Goal: Task Accomplishment & Management: Use online tool/utility

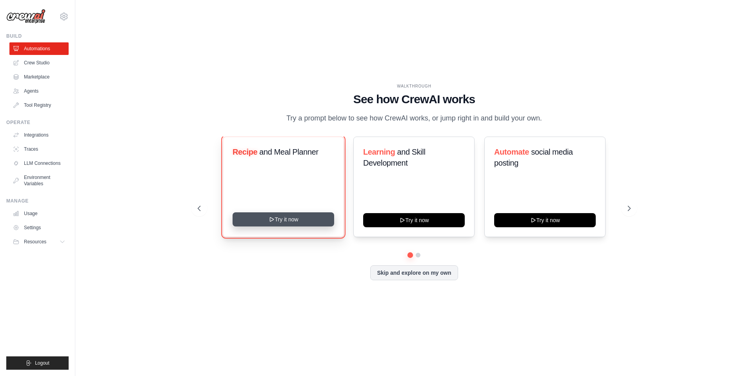
click at [296, 216] on button "Try it now" at bounding box center [284, 219] width 102 height 14
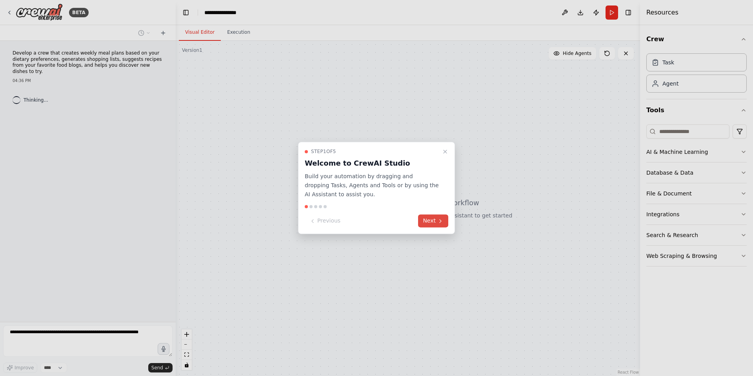
click at [440, 220] on icon at bounding box center [440, 221] width 6 height 6
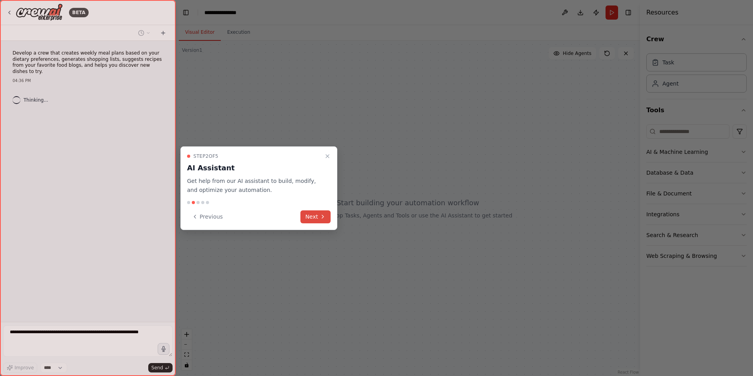
click at [326, 216] on button "Next" at bounding box center [315, 216] width 30 height 13
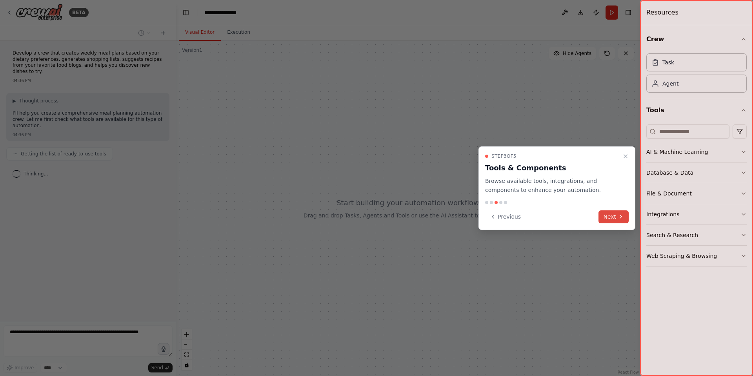
click at [616, 218] on button "Next" at bounding box center [613, 216] width 30 height 13
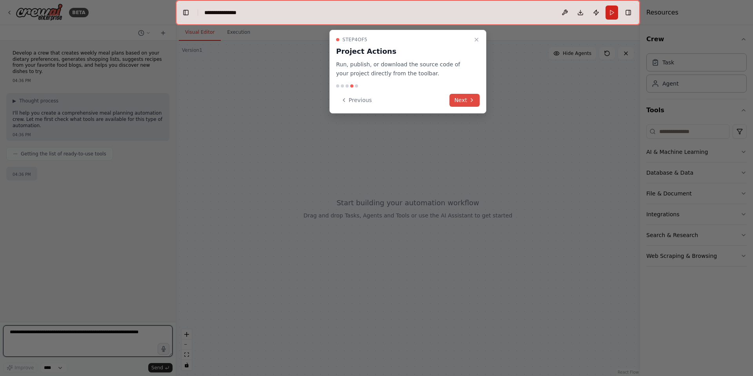
click at [465, 95] on button "Next" at bounding box center [464, 100] width 30 height 13
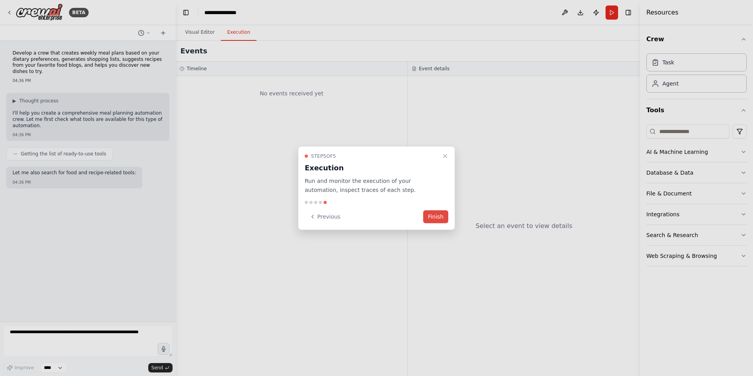
click at [431, 214] on button "Finish" at bounding box center [435, 216] width 25 height 13
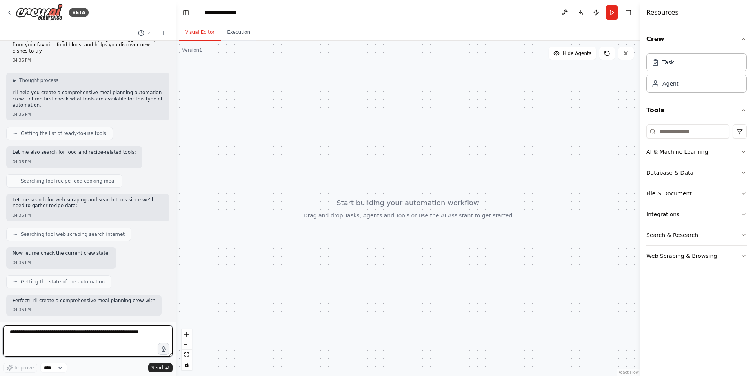
scroll to position [27, 0]
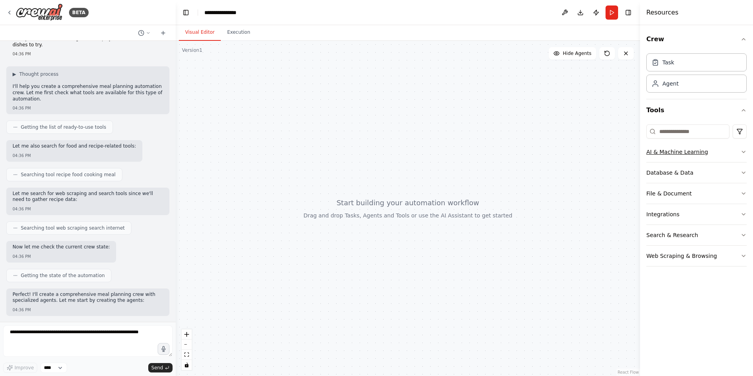
click at [738, 153] on button "AI & Machine Learning" at bounding box center [696, 152] width 100 height 20
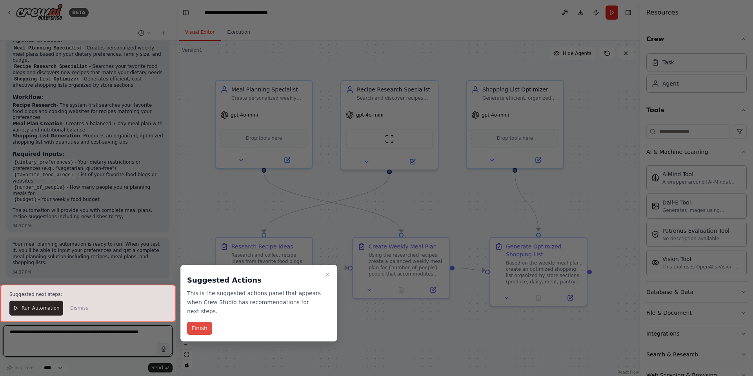
scroll to position [599, 0]
click at [203, 326] on button "Finish" at bounding box center [199, 328] width 25 height 13
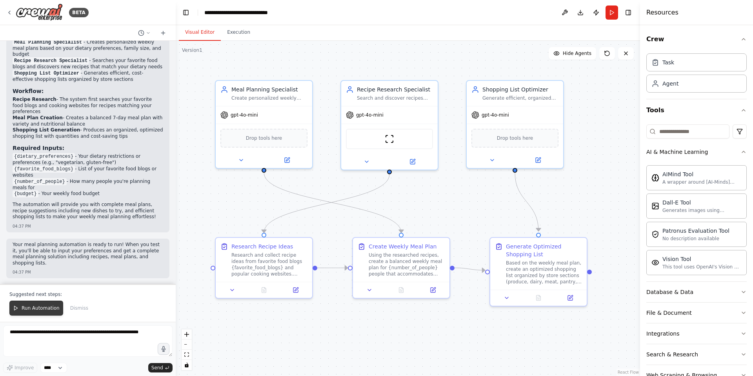
click at [30, 305] on span "Run Automation" at bounding box center [41, 308] width 38 height 6
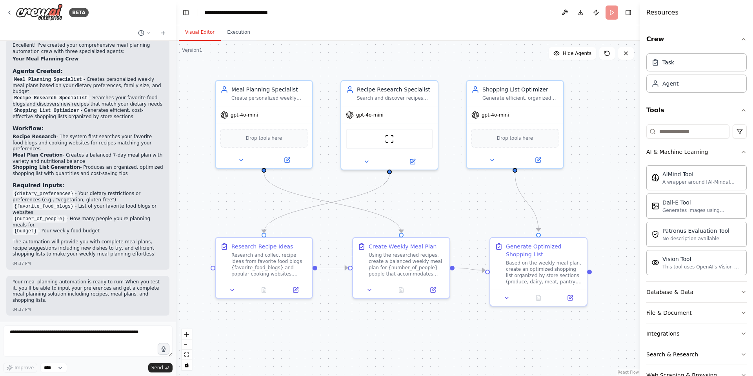
scroll to position [561, 0]
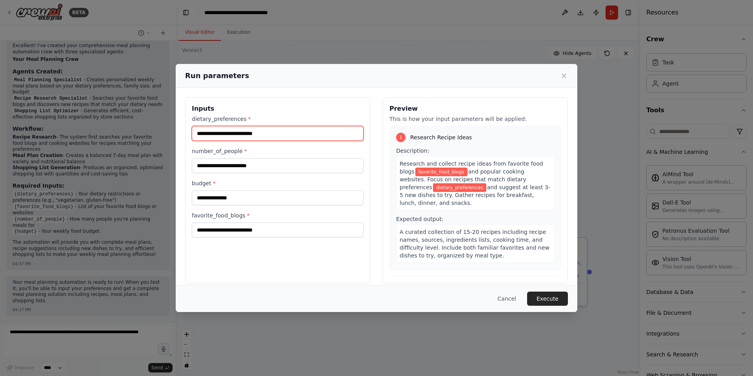
click at [257, 135] on input "dietary_preferences *" at bounding box center [278, 133] width 172 height 15
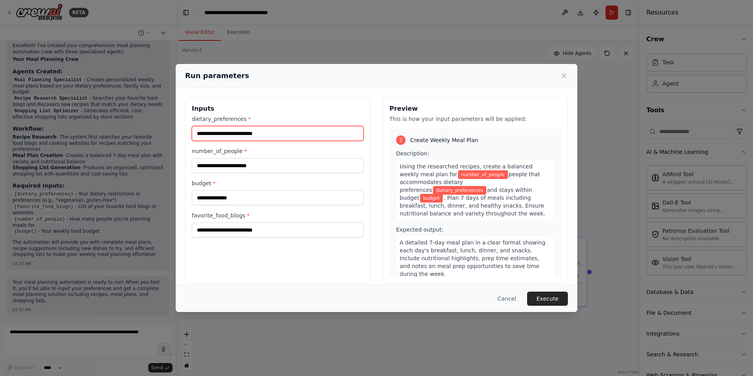
scroll to position [308, 0]
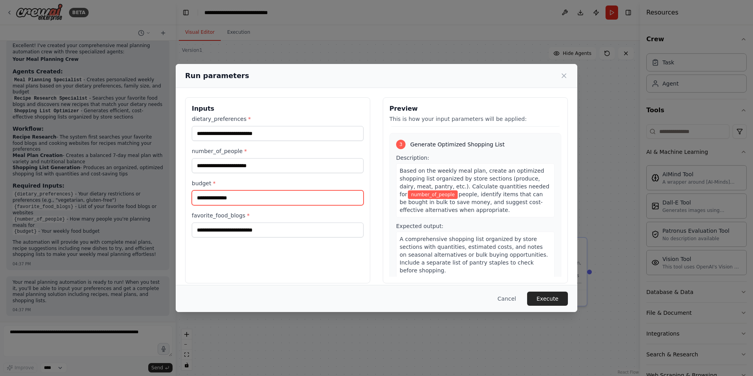
click at [249, 203] on input "budget *" at bounding box center [278, 197] width 172 height 15
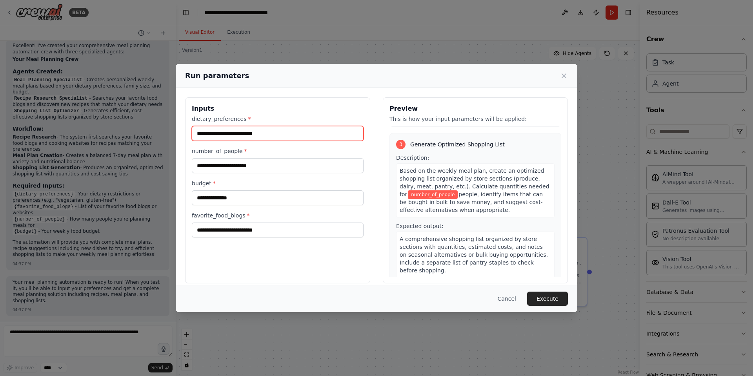
click at [246, 139] on input "dietary_preferences *" at bounding box center [278, 133] width 172 height 15
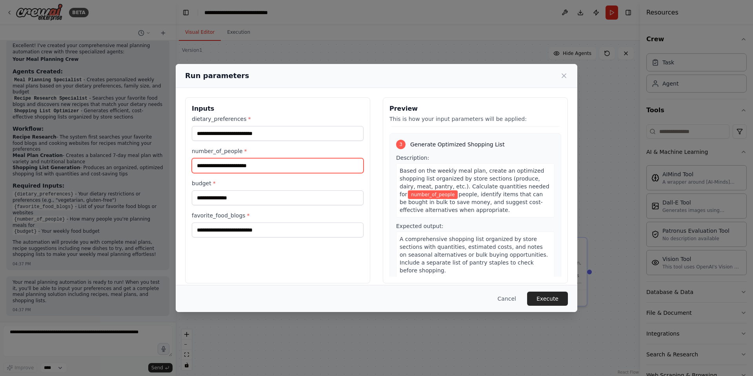
click at [253, 164] on input "number_of_people *" at bounding box center [278, 165] width 172 height 15
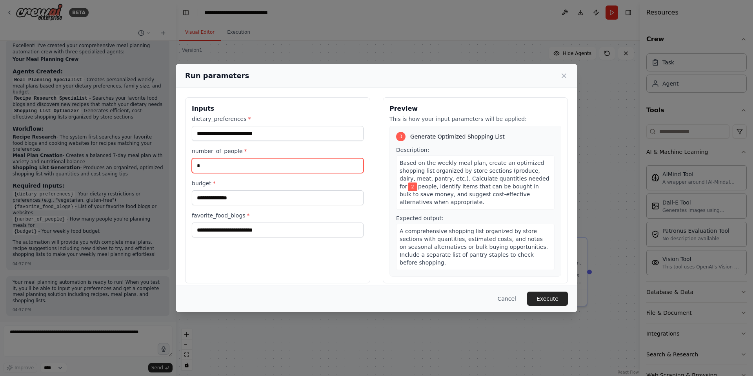
scroll to position [300, 0]
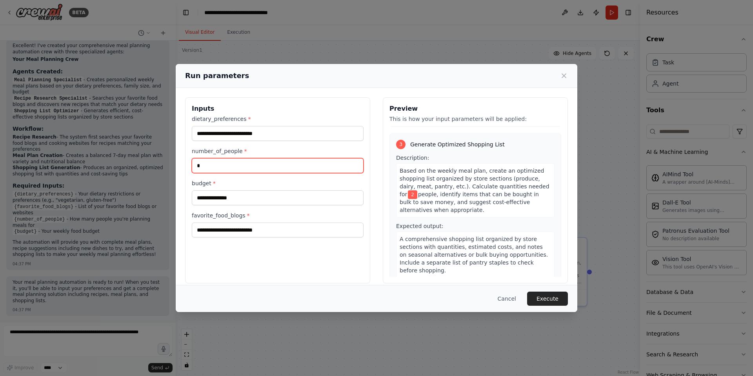
type input "*"
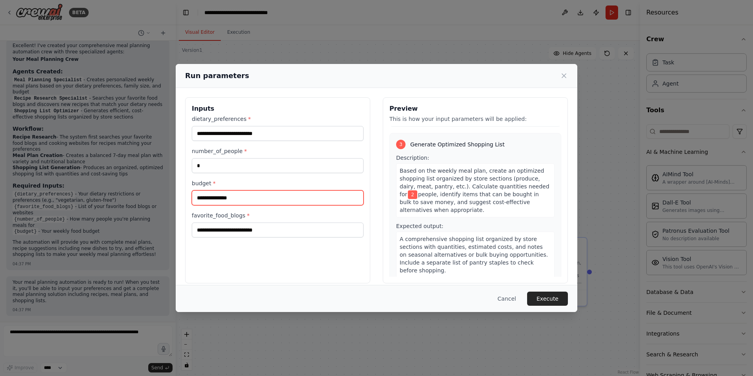
click at [254, 196] on input "budget *" at bounding box center [278, 197] width 172 height 15
type input "***"
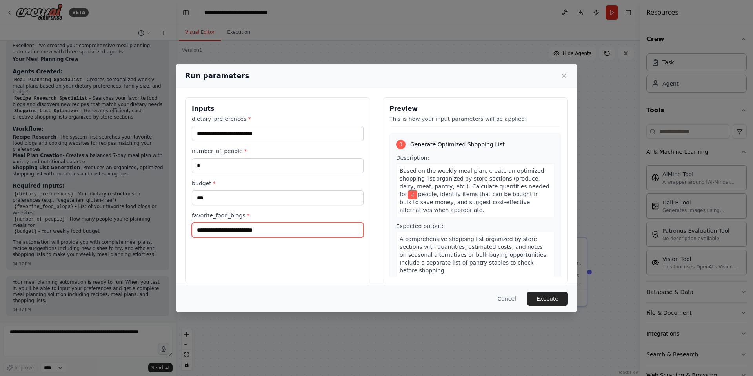
click at [233, 232] on input "favorite_food_blogs *" at bounding box center [278, 229] width 172 height 15
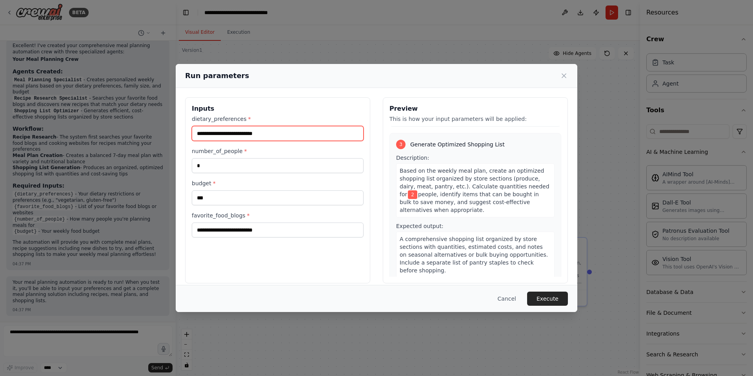
click at [275, 133] on input "dietary_preferences *" at bounding box center [278, 133] width 172 height 15
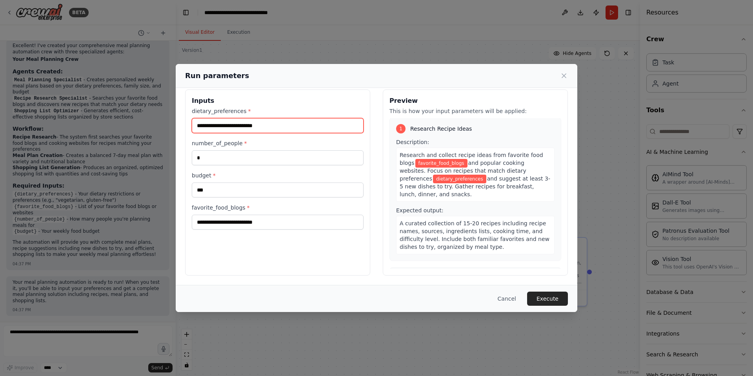
scroll to position [0, 0]
type input "*"
drag, startPoint x: 244, startPoint y: 111, endPoint x: 237, endPoint y: 113, distance: 6.9
click at [237, 113] on label "dietary_preferences *" at bounding box center [278, 111] width 172 height 8
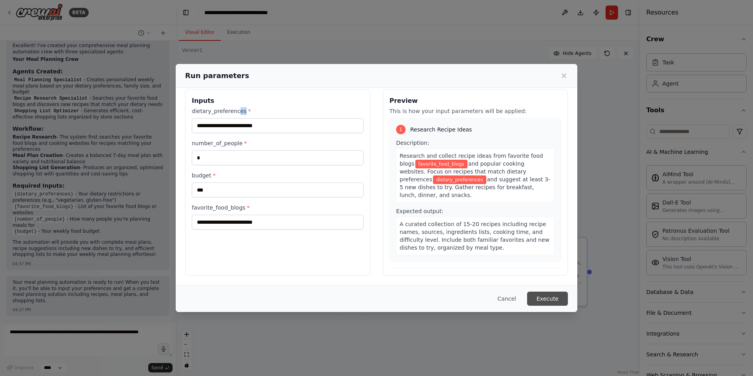
click at [553, 298] on button "Execute" at bounding box center [547, 298] width 41 height 14
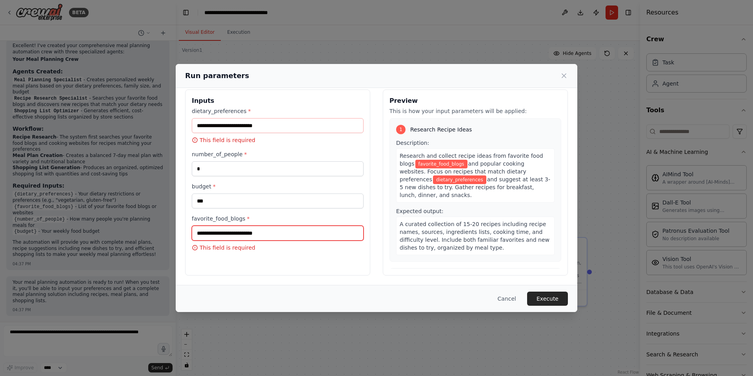
click at [256, 238] on input "favorite_food_blogs *" at bounding box center [278, 232] width 172 height 15
click at [235, 127] on input "dietary_preferences *" at bounding box center [278, 125] width 172 height 15
paste input "**********"
type input "**********"
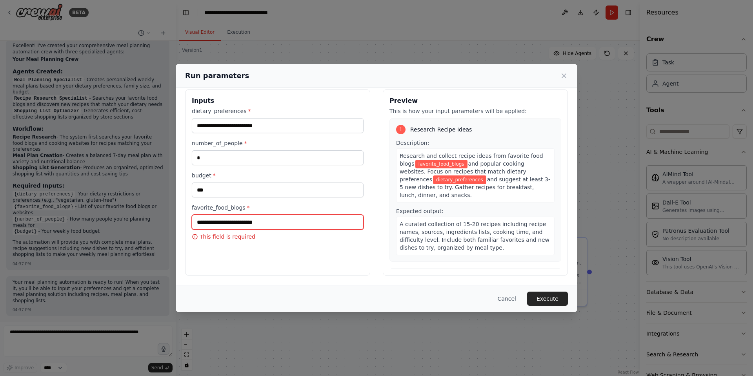
click at [249, 224] on input "favorite_food_blogs *" at bounding box center [278, 222] width 172 height 15
paste input "**********"
type input "**********"
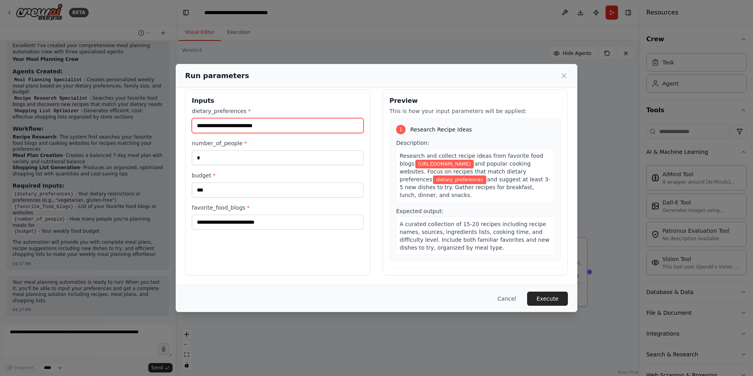
click at [242, 129] on input "dietary_preferences *" at bounding box center [278, 125] width 172 height 15
drag, startPoint x: 191, startPoint y: 109, endPoint x: 209, endPoint y: 113, distance: 18.5
click at [209, 113] on div "**********" at bounding box center [277, 182] width 185 height 186
click at [249, 110] on label "dietary_preferences *" at bounding box center [278, 111] width 172 height 8
click at [249, 118] on input "dietary_preferences *" at bounding box center [278, 125] width 172 height 15
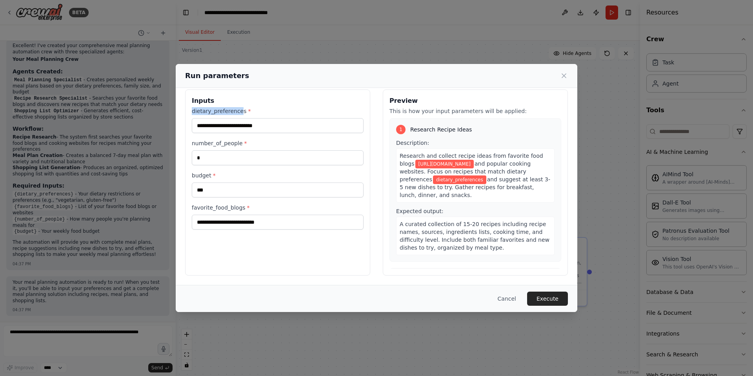
drag, startPoint x: 242, startPoint y: 113, endPoint x: 193, endPoint y: 111, distance: 49.8
click at [193, 111] on label "dietary_preferences *" at bounding box center [278, 111] width 172 height 8
copy label "dietary_preference"
click at [223, 127] on input "dietary_preferences *" at bounding box center [278, 125] width 172 height 15
paste input "**********"
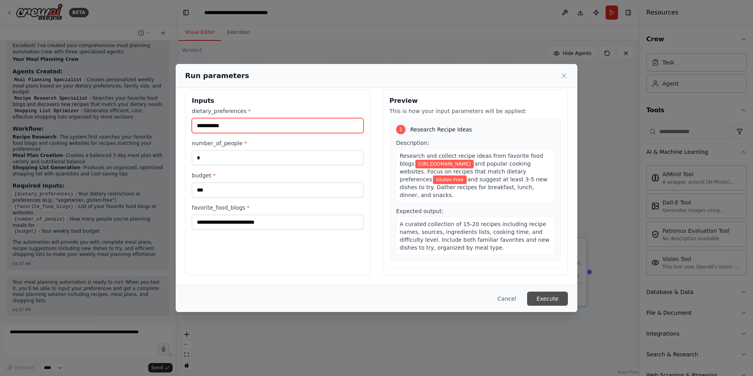
type input "**********"
click at [551, 300] on button "Execute" at bounding box center [547, 298] width 41 height 14
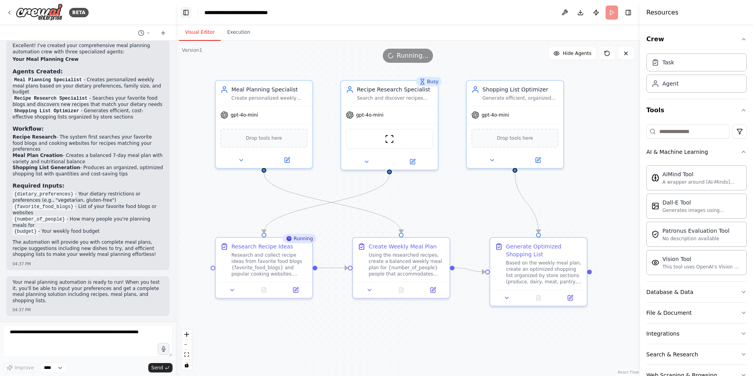
click at [184, 14] on button "Toggle Left Sidebar" at bounding box center [185, 12] width 11 height 11
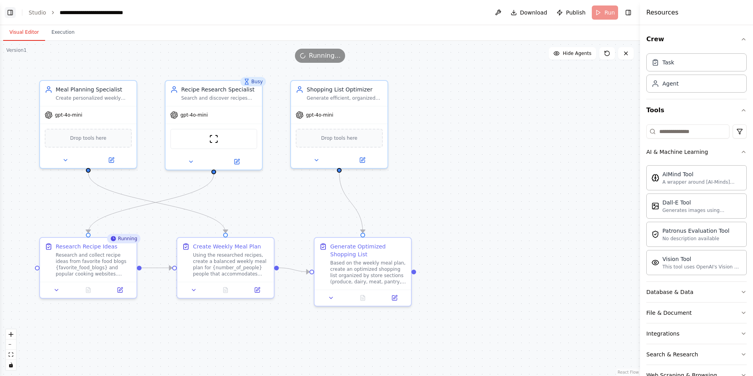
click at [10, 15] on button "Toggle Left Sidebar" at bounding box center [10, 12] width 11 height 11
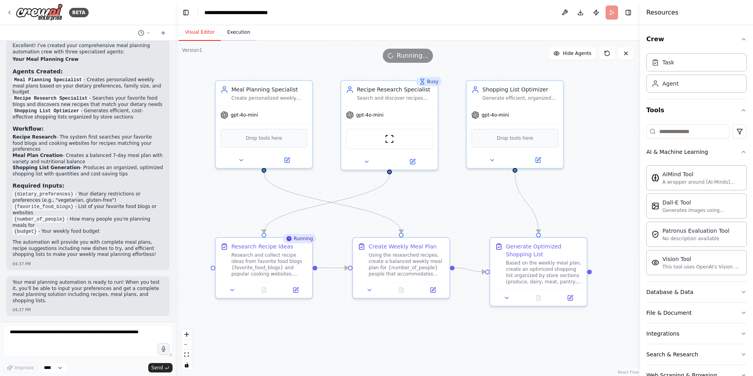
click at [247, 32] on button "Execution" at bounding box center [239, 32] width 36 height 16
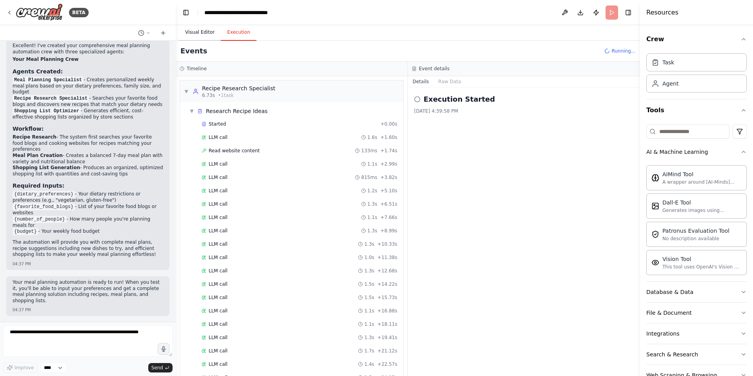
click at [200, 32] on button "Visual Editor" at bounding box center [200, 32] width 42 height 16
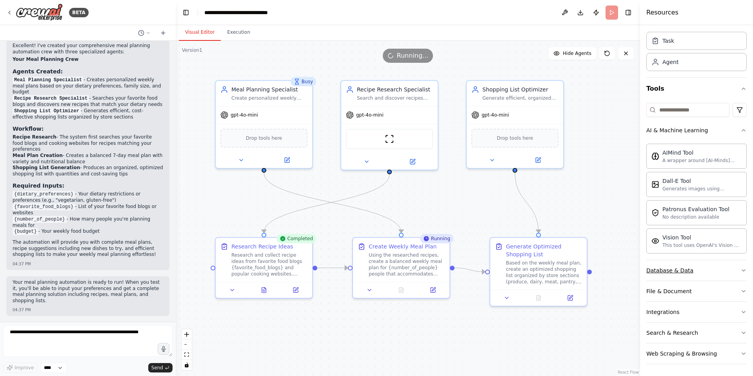
scroll to position [22, 0]
click at [698, 318] on button "Integrations" at bounding box center [696, 311] width 100 height 20
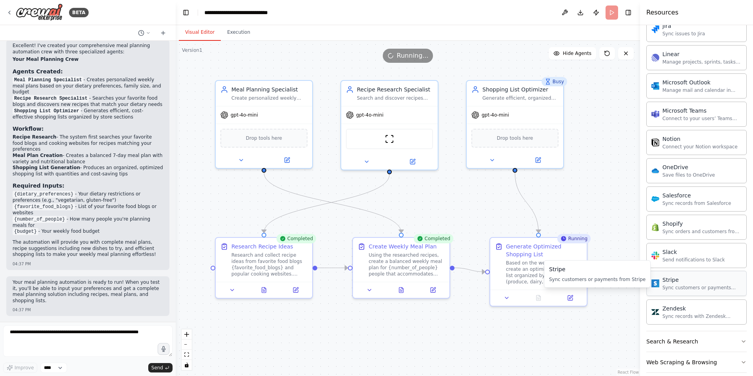
scroll to position [622, 0]
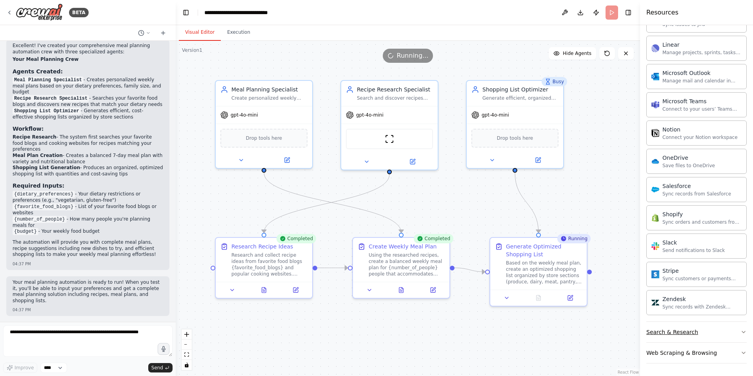
click at [720, 333] on button "Search & Research" at bounding box center [696, 332] width 100 height 20
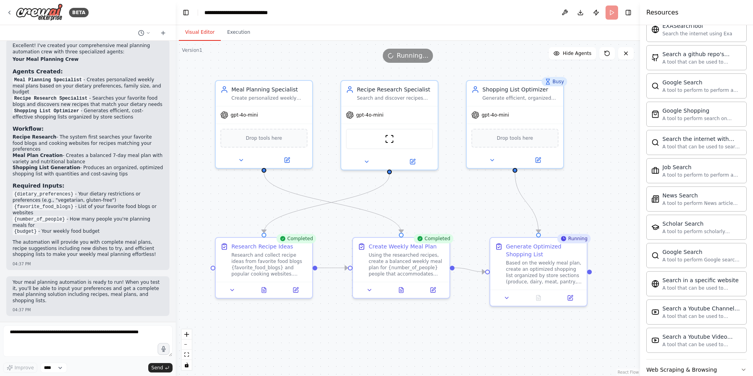
scroll to position [1023, 0]
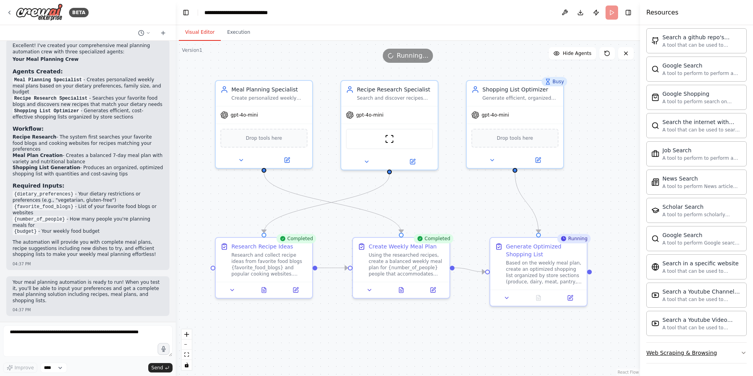
click at [691, 352] on div "Web Scraping & Browsing" at bounding box center [681, 353] width 71 height 8
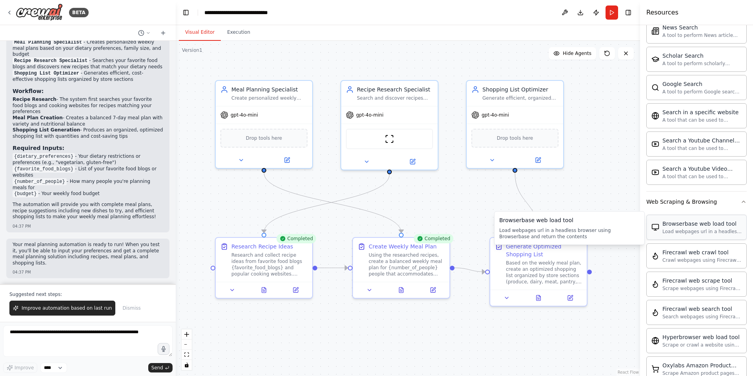
scroll to position [1173, 0]
click at [493, 114] on span "gpt-4o-mini" at bounding box center [495, 113] width 27 height 6
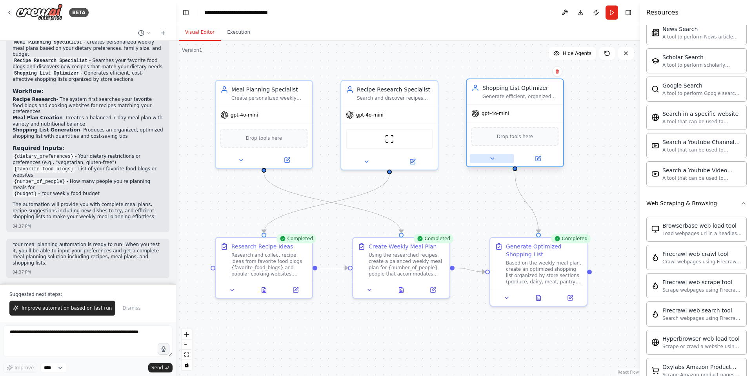
click at [493, 160] on icon at bounding box center [492, 158] width 6 height 6
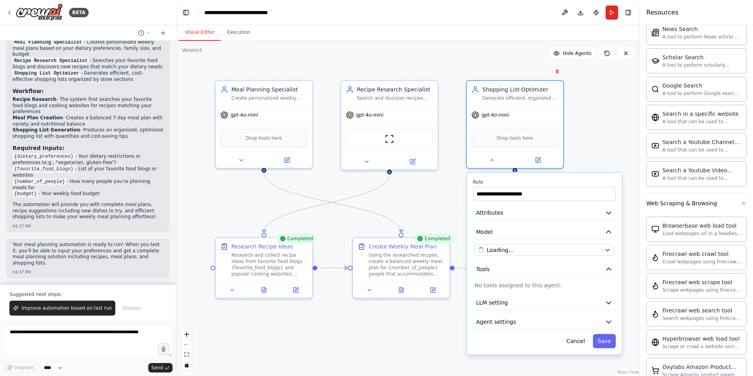
click at [588, 123] on div ".deletable-edge-delete-btn { width: 20px; height: 20px; border: 0px solid #ffff…" at bounding box center [408, 208] width 464 height 335
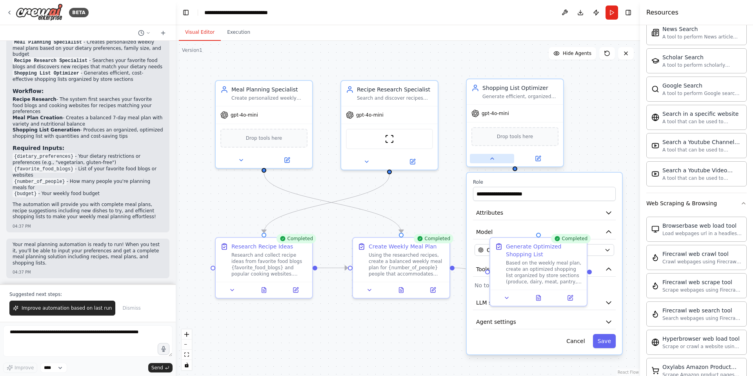
click at [493, 160] on icon at bounding box center [492, 158] width 6 height 6
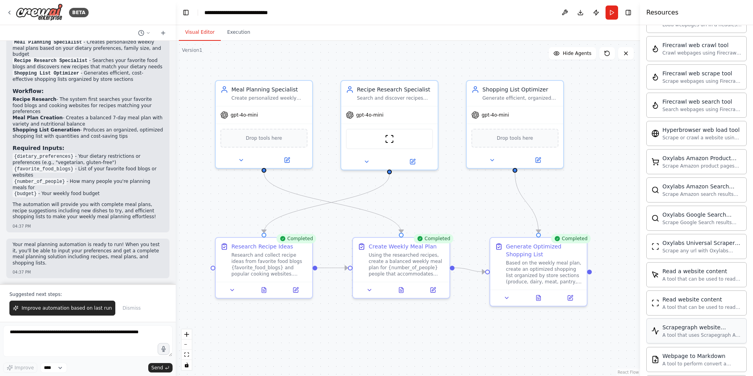
scroll to position [1453, 0]
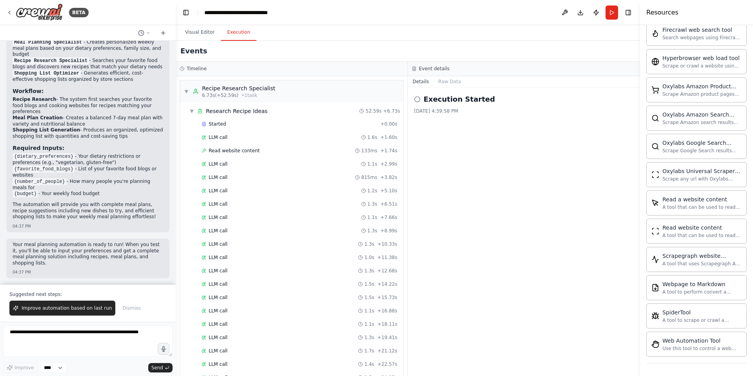
click at [241, 32] on button "Execution" at bounding box center [239, 32] width 36 height 16
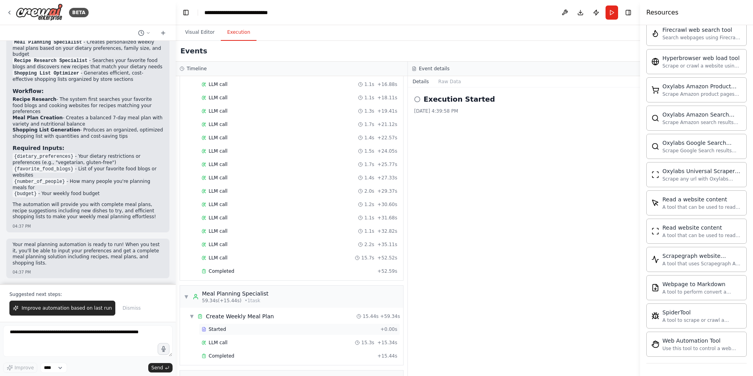
scroll to position [309, 0]
click at [237, 330] on div "Started" at bounding box center [290, 331] width 176 height 6
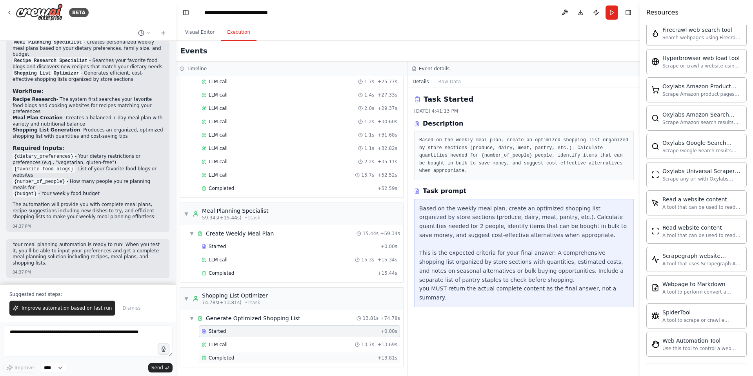
click at [236, 358] on div "Completed" at bounding box center [288, 357] width 173 height 6
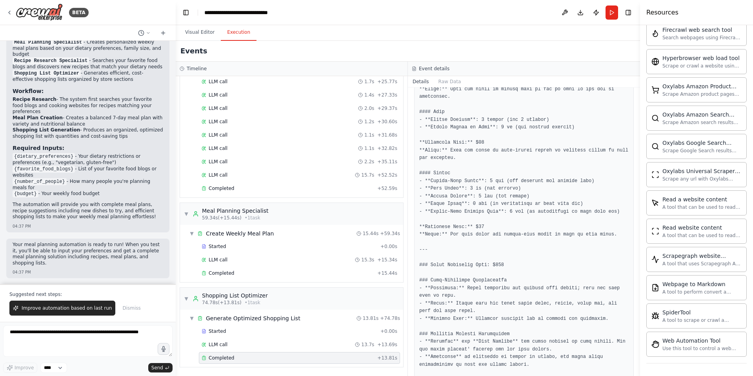
scroll to position [542, 0]
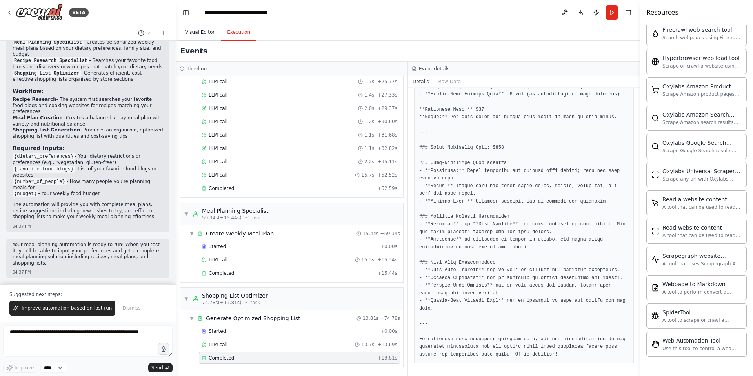
click at [191, 32] on button "Visual Editor" at bounding box center [200, 32] width 42 height 16
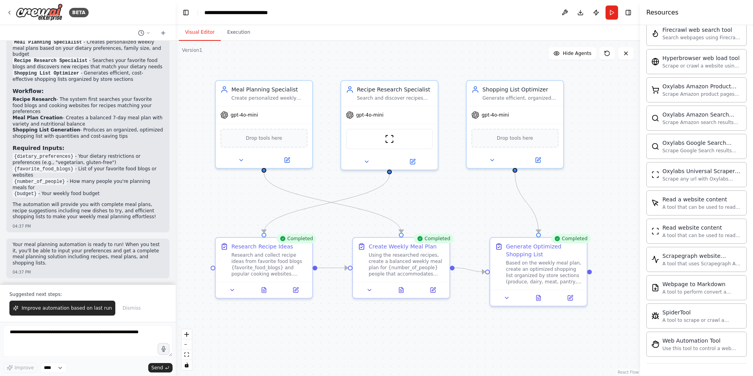
click at [568, 2] on header "**********" at bounding box center [408, 12] width 464 height 25
